Goal: Task Accomplishment & Management: Check status

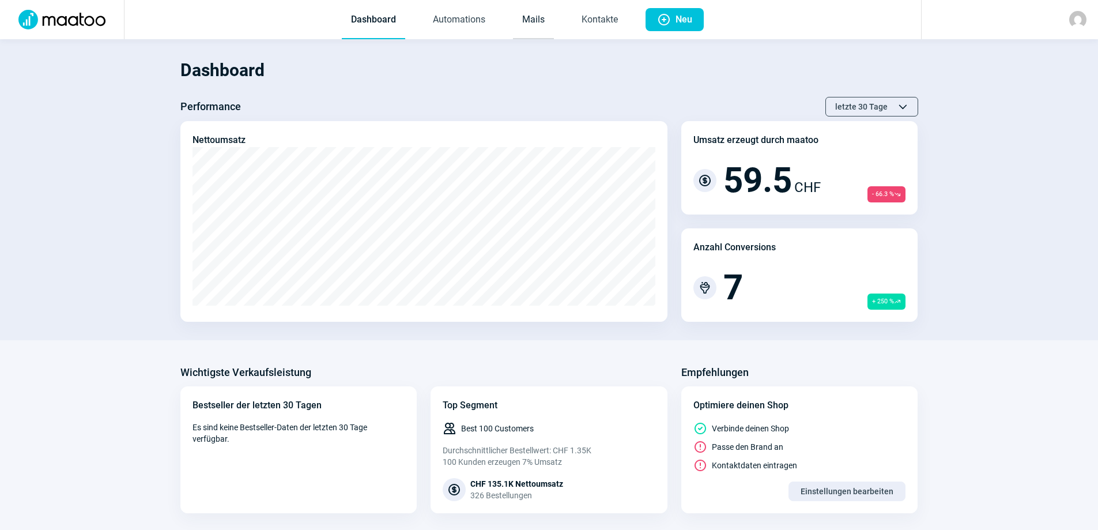
click at [537, 25] on link "Mails" at bounding box center [533, 20] width 41 height 38
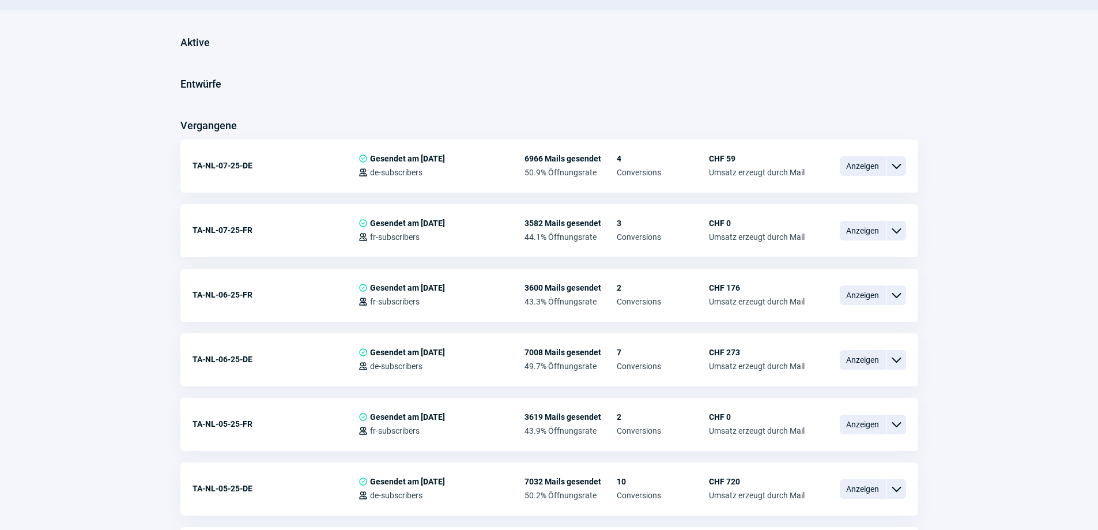
scroll to position [288, 0]
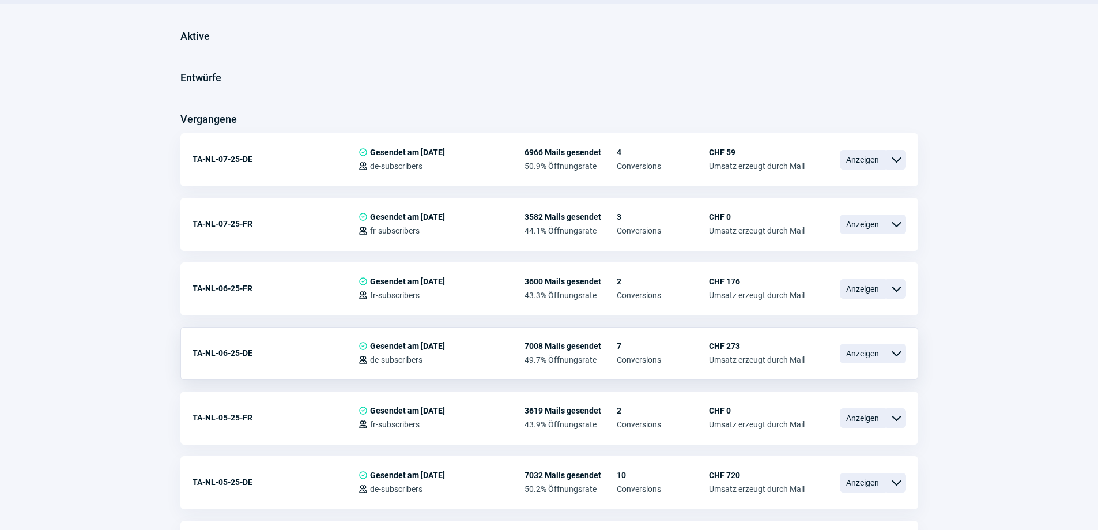
click at [898, 349] on span "ChevronDown icon" at bounding box center [896, 353] width 14 height 14
click at [850, 353] on span "Anzeigen" at bounding box center [863, 353] width 46 height 20
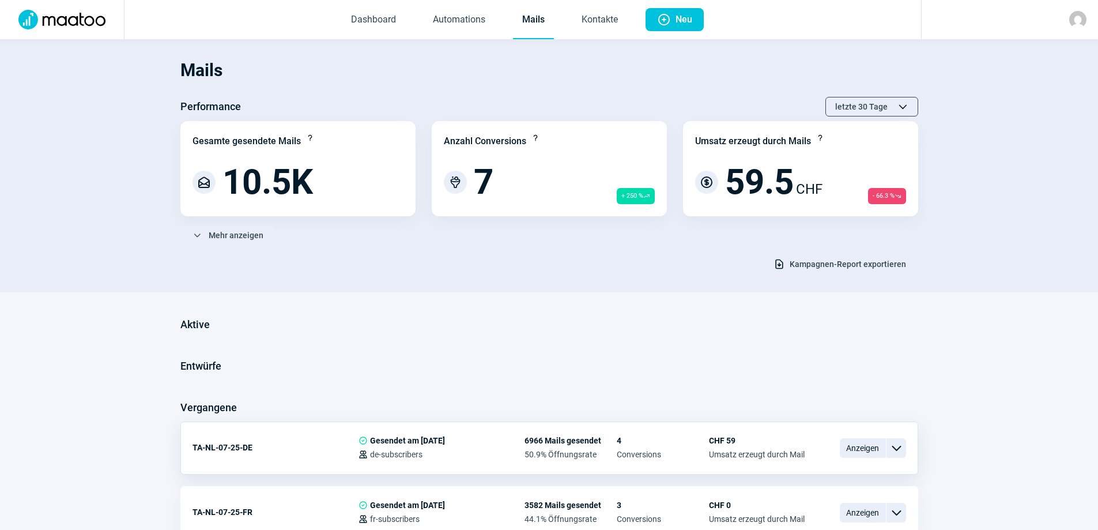
scroll to position [288, 0]
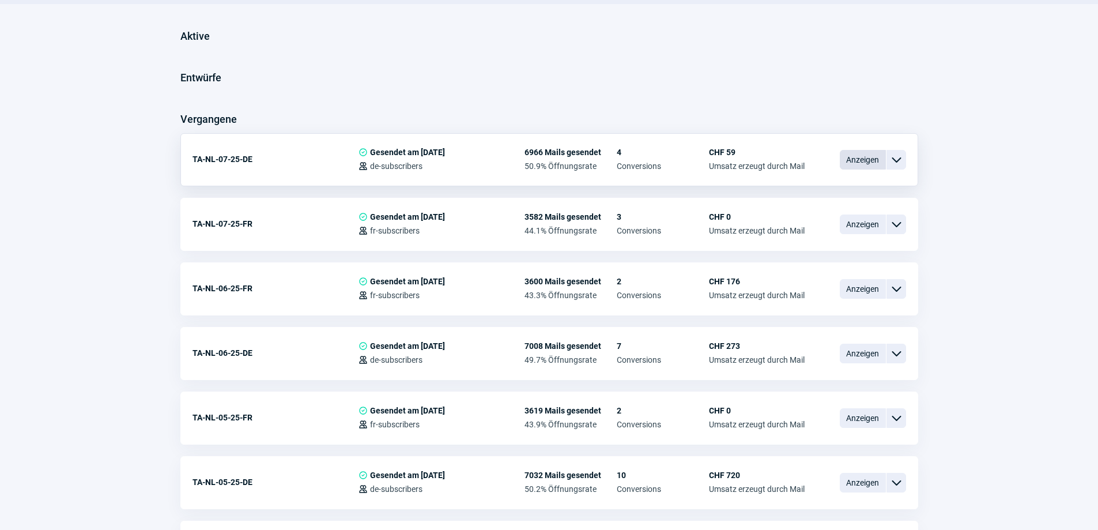
click at [868, 161] on span "Anzeigen" at bounding box center [863, 160] width 46 height 20
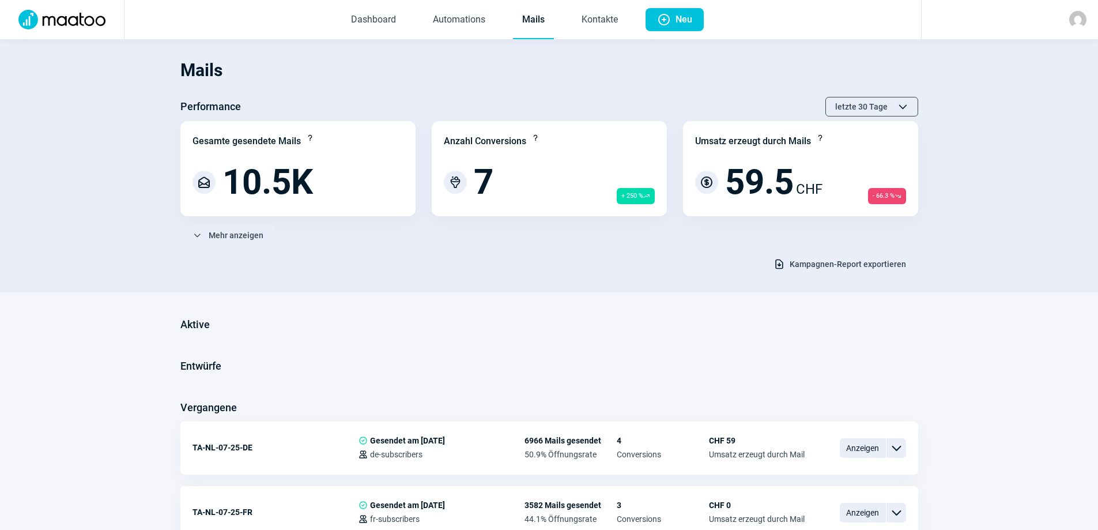
scroll to position [288, 0]
